Goal: Task Accomplishment & Management: Manage account settings

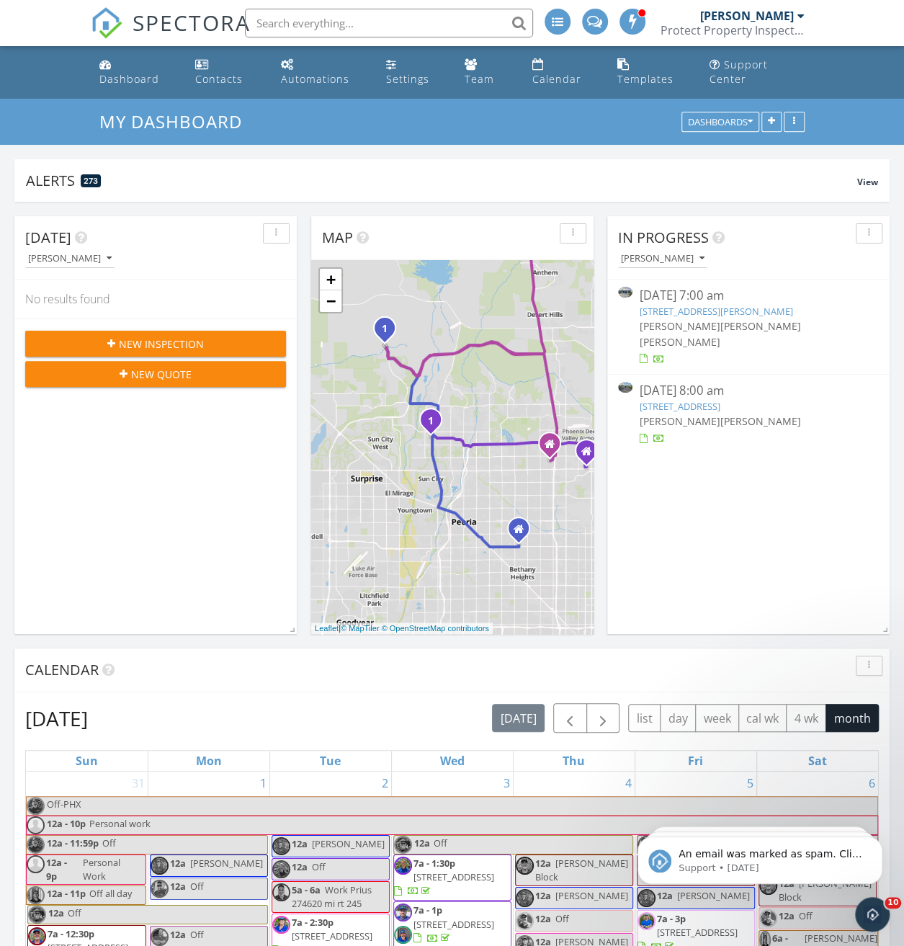
click at [736, 310] on link "[STREET_ADDRESS][PERSON_NAME]" at bounding box center [715, 311] width 153 height 13
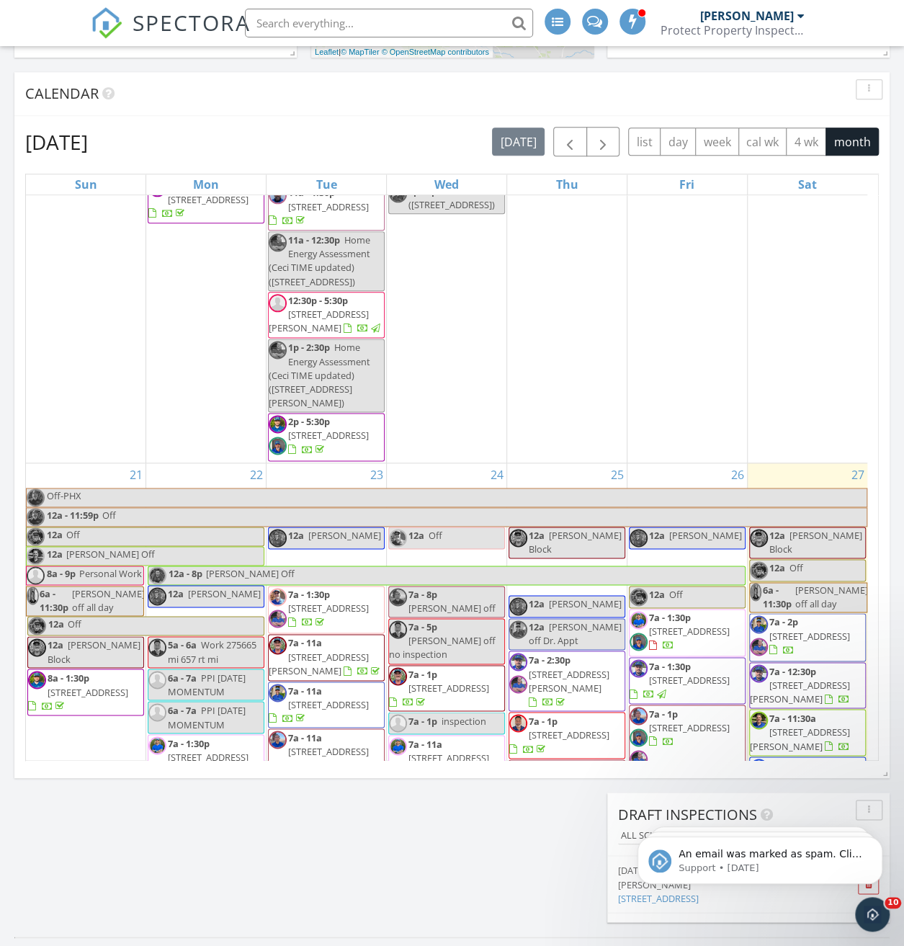
scroll to position [3902, 0]
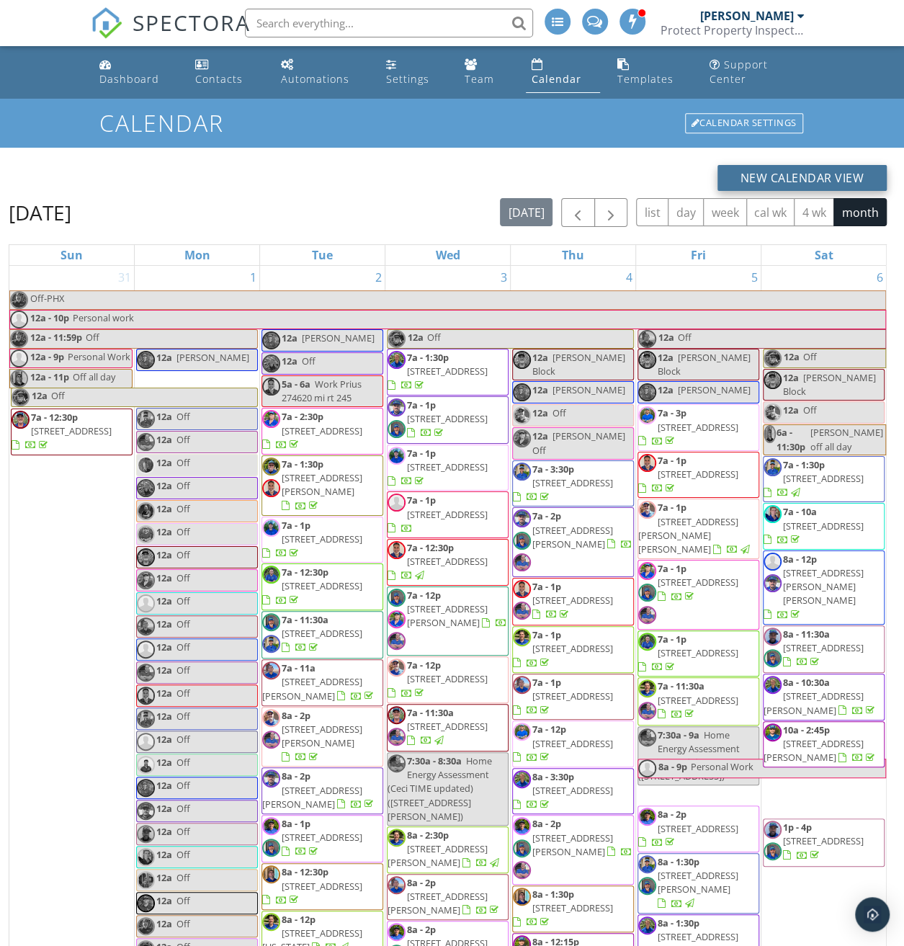
click at [763, 182] on button "New Calendar View" at bounding box center [802, 178] width 170 height 26
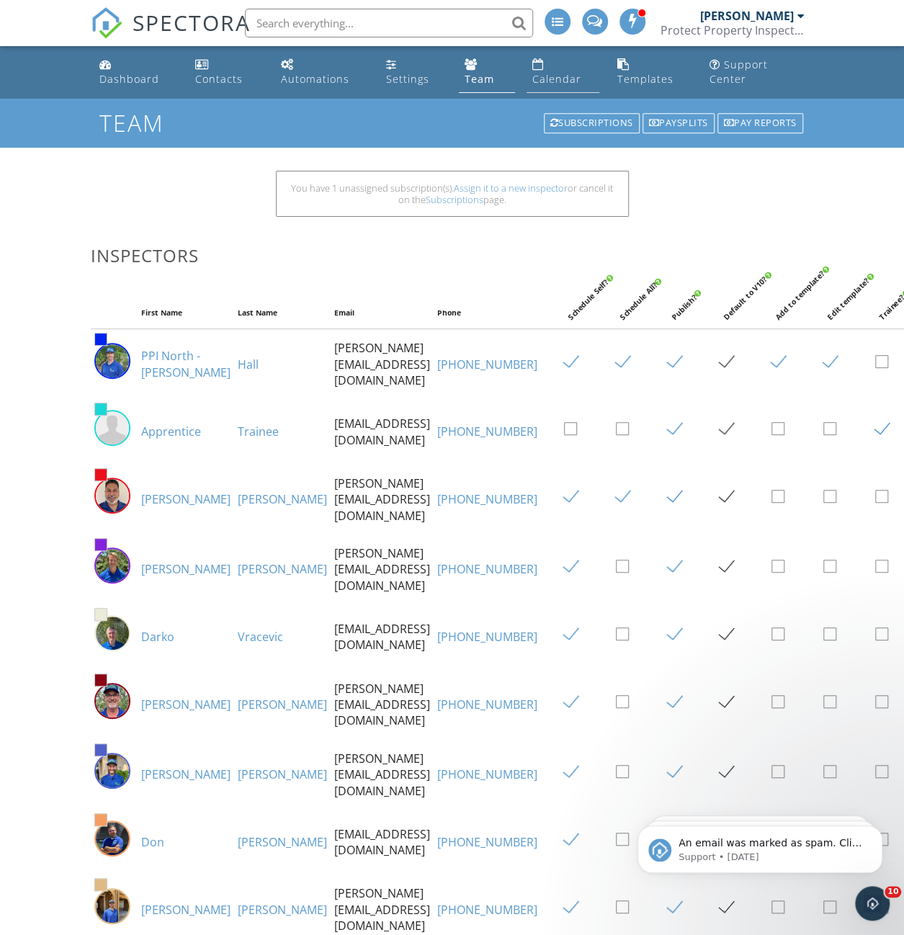
click at [561, 68] on link "Calendar" at bounding box center [562, 72] width 73 height 41
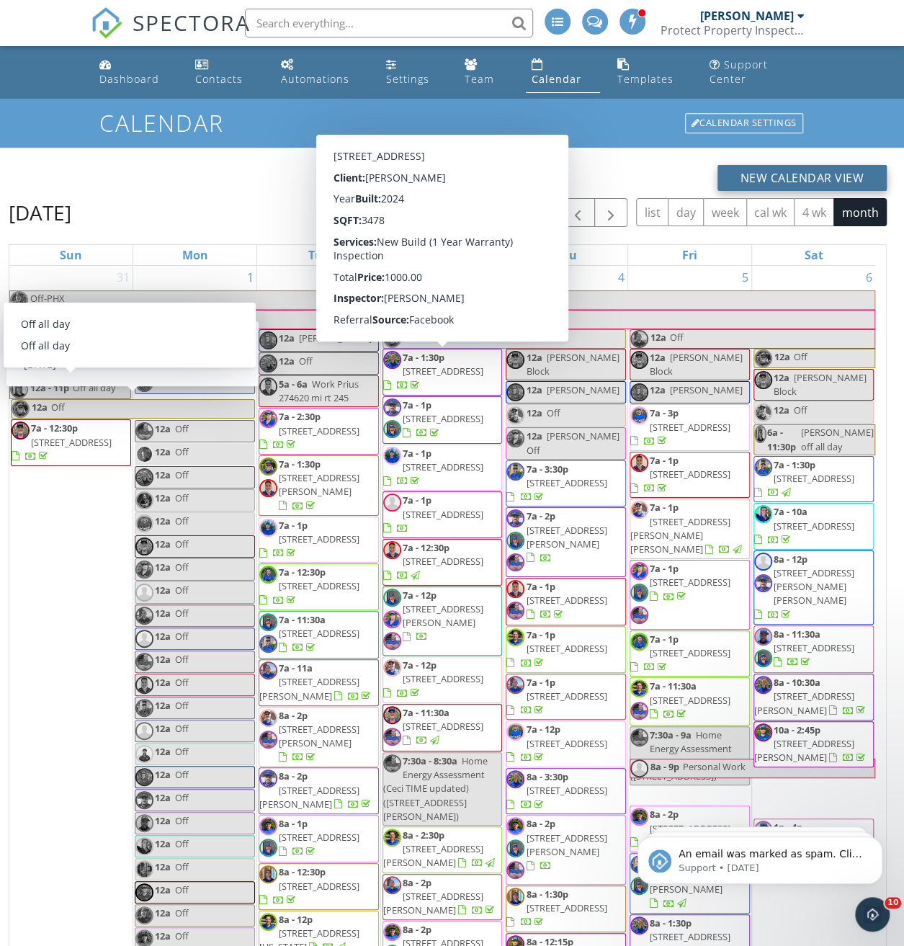
click at [779, 169] on button "New Calendar View" at bounding box center [802, 178] width 170 height 26
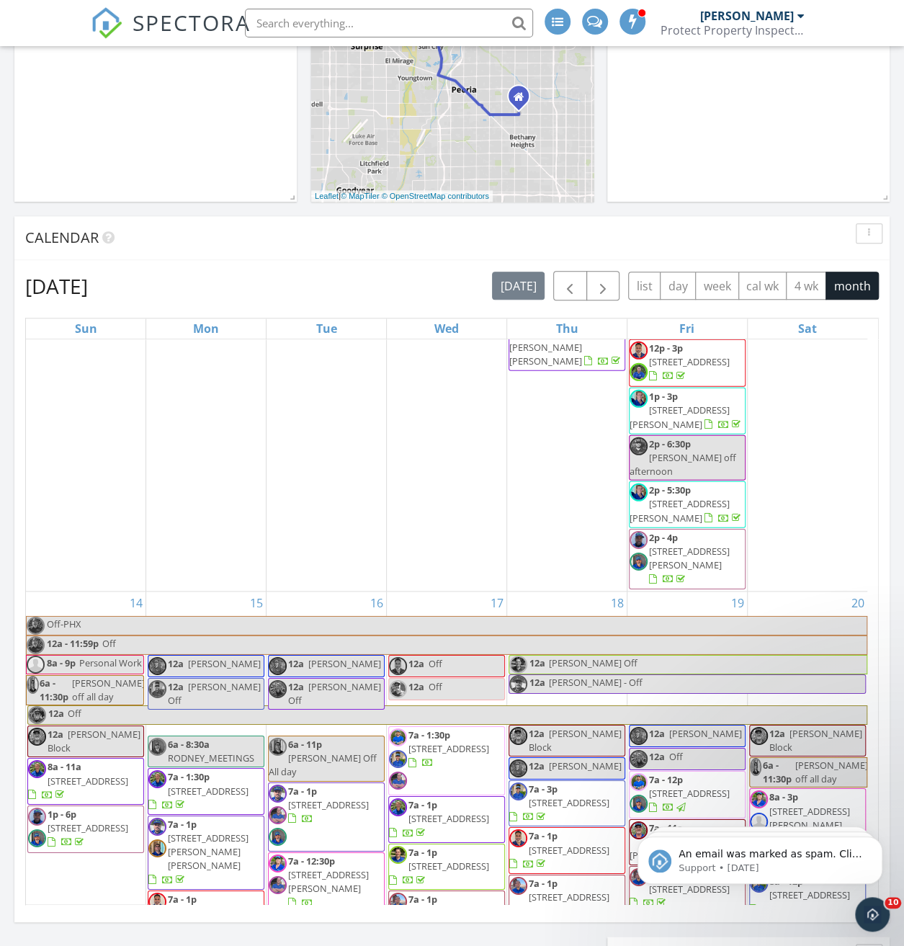
scroll to position [3241, 0]
